Goal: Task Accomplishment & Management: Complete application form

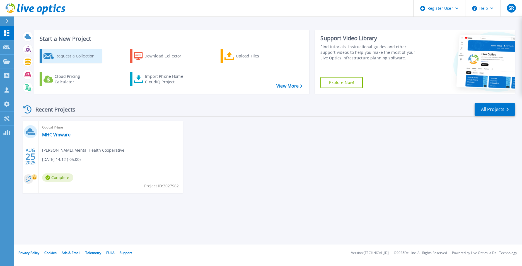
click at [73, 54] on div "Request a Collection" at bounding box center [77, 55] width 45 height 11
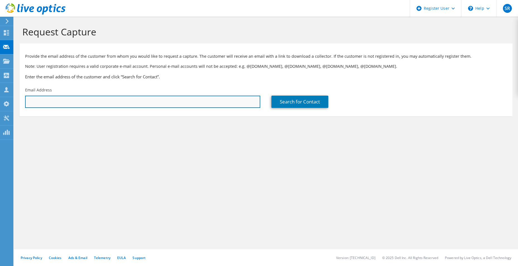
click at [178, 101] on input "text" at bounding box center [142, 102] width 235 height 12
paste input "[EMAIL_ADDRESS][DOMAIN_NAME]"
type input "[EMAIL_ADDRESS][DOMAIN_NAME]"
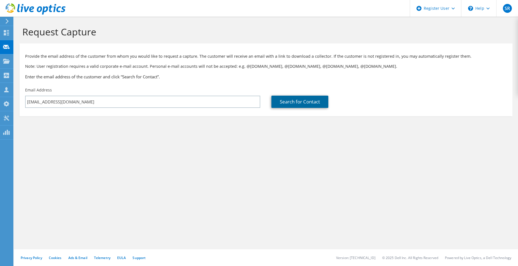
click at [289, 105] on link "Search for Contact" at bounding box center [299, 102] width 57 height 12
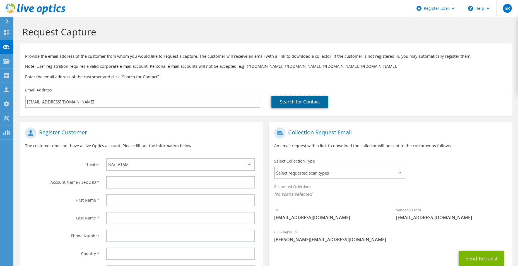
scroll to position [51, 0]
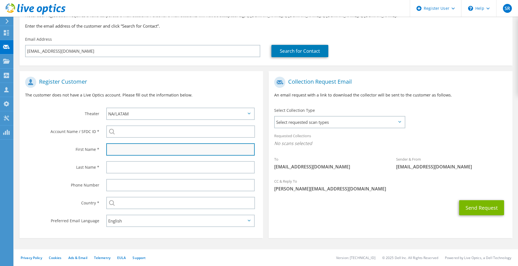
click at [191, 150] on input "text" at bounding box center [180, 149] width 148 height 12
type input "[PERSON_NAME]"
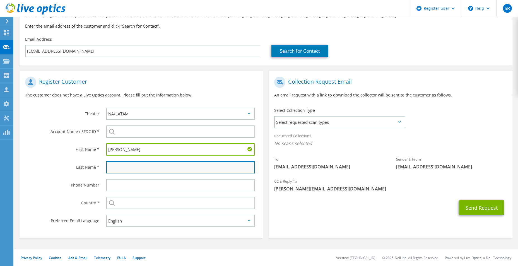
click at [168, 171] on input "text" at bounding box center [180, 167] width 148 height 12
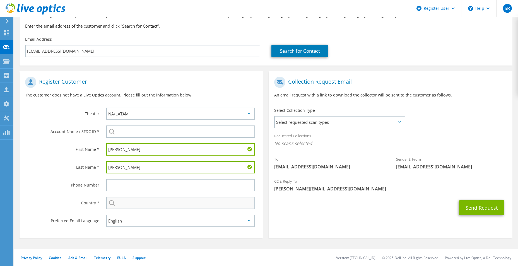
type input "[PERSON_NAME]"
click at [160, 203] on input "text" at bounding box center [180, 203] width 149 height 12
type input "[GEOGRAPHIC_DATA]"
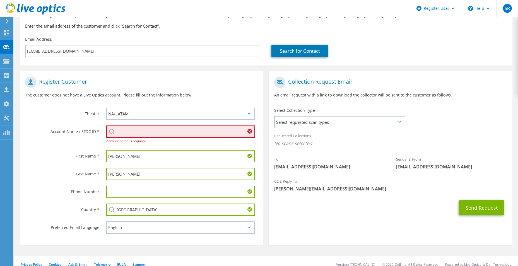
click at [186, 130] on input "search" at bounding box center [180, 131] width 149 height 12
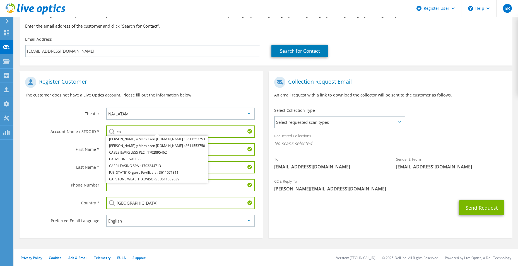
type input "c"
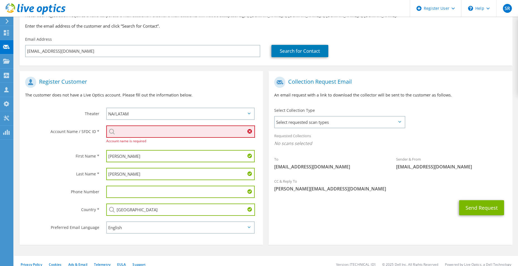
paste input "725395266"
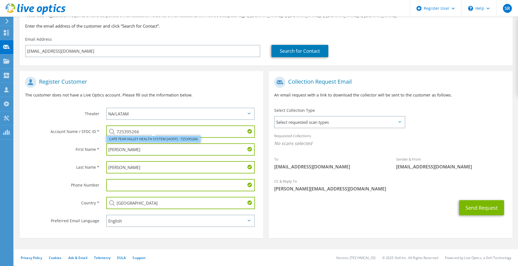
click at [164, 139] on li "CAPE FEAR VALLEY HEALTH SYSTEM [HOSP] : 725395266" at bounding box center [153, 139] width 94 height 7
type input "CAPE FEAR VALLEY HEALTH SYSTEM [HOSP] : 725395266"
click at [295, 120] on span "Select requested scan types" at bounding box center [340, 122] width 130 height 11
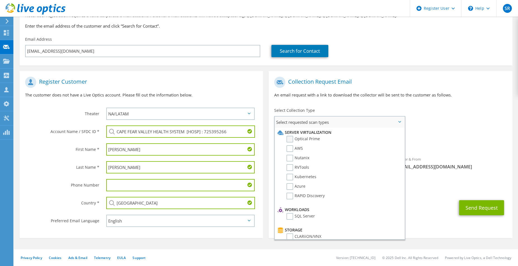
click at [292, 140] on label "Optical Prime" at bounding box center [302, 139] width 33 height 7
click at [0, 0] on input "Optical Prime" at bounding box center [0, 0] width 0 height 0
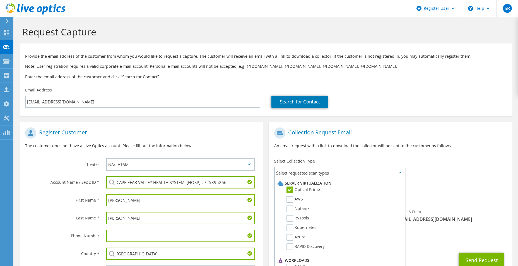
click at [425, 125] on div "Collection Request Email An email request with a link to download the collector…" at bounding box center [390, 140] width 243 height 31
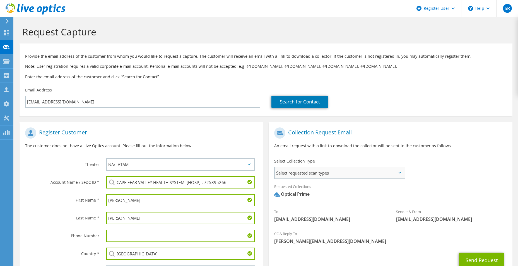
click at [380, 173] on span "Select requested scan types" at bounding box center [340, 172] width 130 height 11
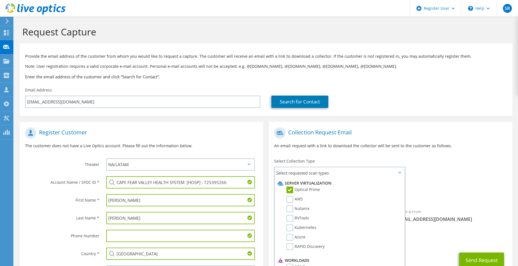
click at [418, 210] on div "Sender & From [EMAIL_ADDRESS][DOMAIN_NAME]" at bounding box center [451, 215] width 122 height 19
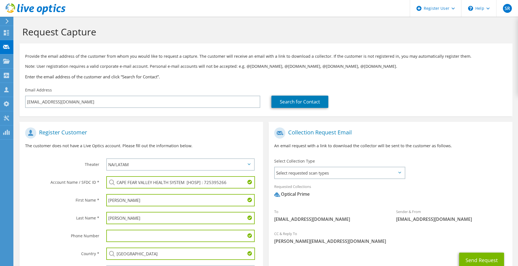
scroll to position [51, 0]
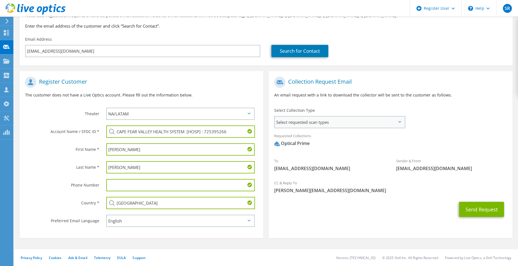
click at [393, 120] on span "Select requested scan types" at bounding box center [340, 122] width 130 height 11
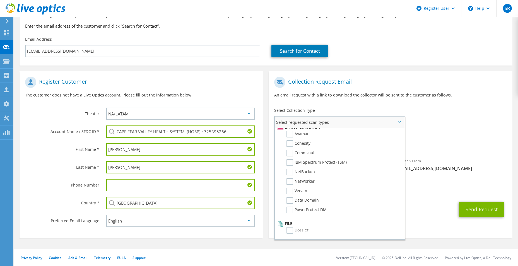
scroll to position [0, 0]
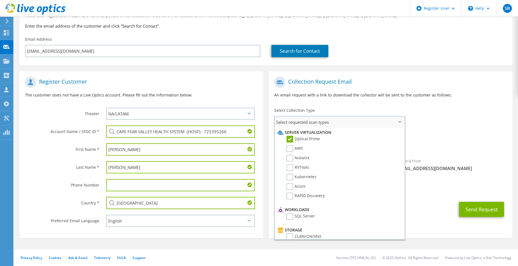
click at [289, 139] on label "Optical Prime" at bounding box center [302, 139] width 33 height 7
click at [0, 0] on input "Optical Prime" at bounding box center [0, 0] width 0 height 0
click at [289, 139] on label "Optical Prime" at bounding box center [302, 139] width 33 height 7
click at [0, 0] on input "Optical Prime" at bounding box center [0, 0] width 0 height 0
click at [464, 120] on div "To [EMAIL_ADDRESS][DOMAIN_NAME] Sender & From [EMAIL_ADDRESS][DOMAIN_NAME]" at bounding box center [390, 125] width 243 height 103
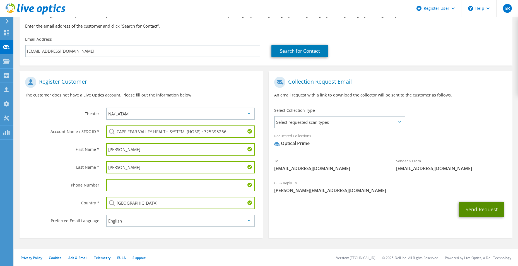
click at [492, 209] on button "Send Request" at bounding box center [481, 209] width 45 height 15
